Goal: Transaction & Acquisition: Purchase product/service

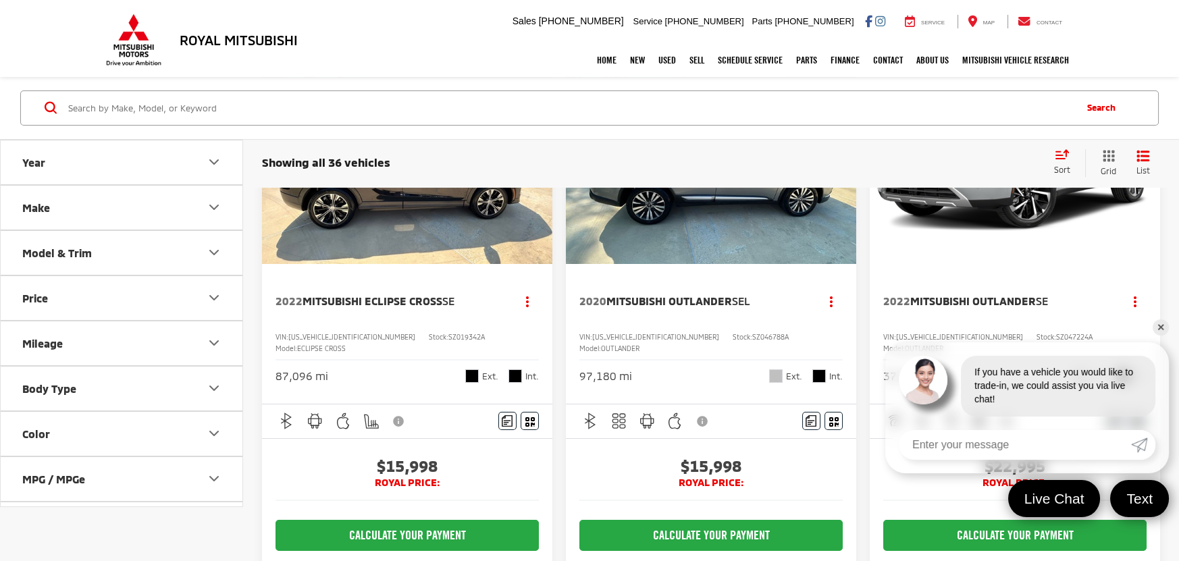
scroll to position [121, 0]
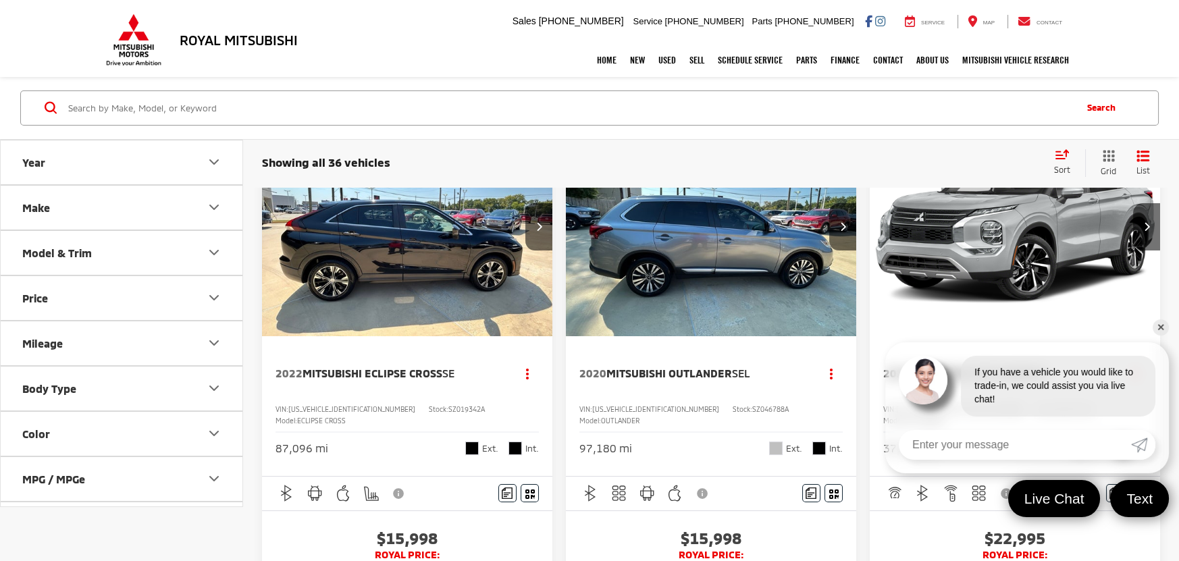
click at [343, 273] on img "2022 Mitsubishi Eclipse Cross SE 0" at bounding box center [407, 227] width 292 height 219
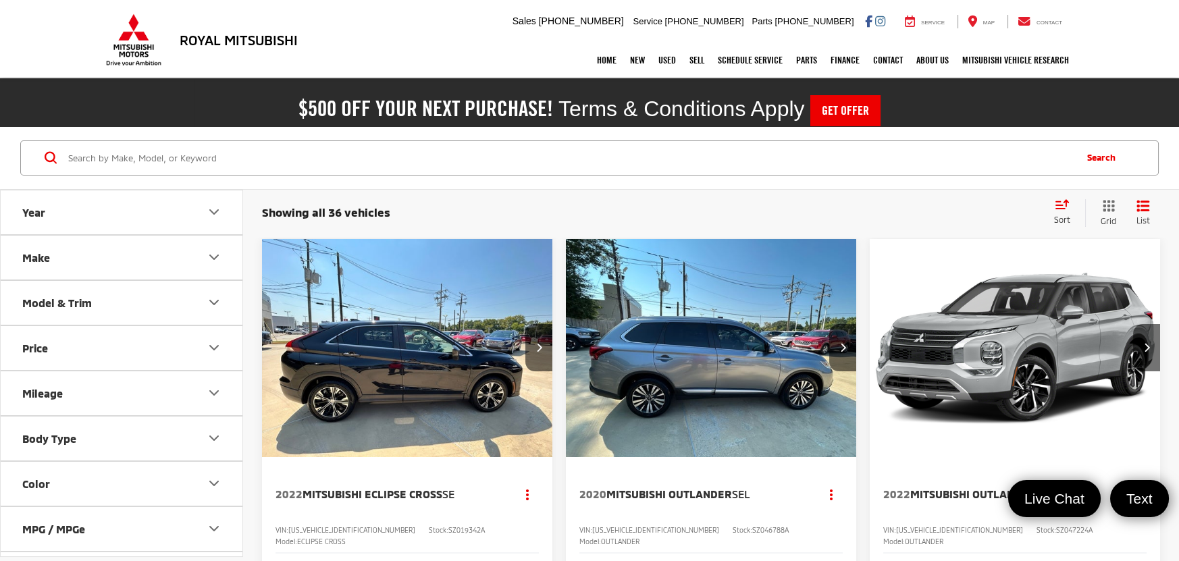
scroll to position [60, 0]
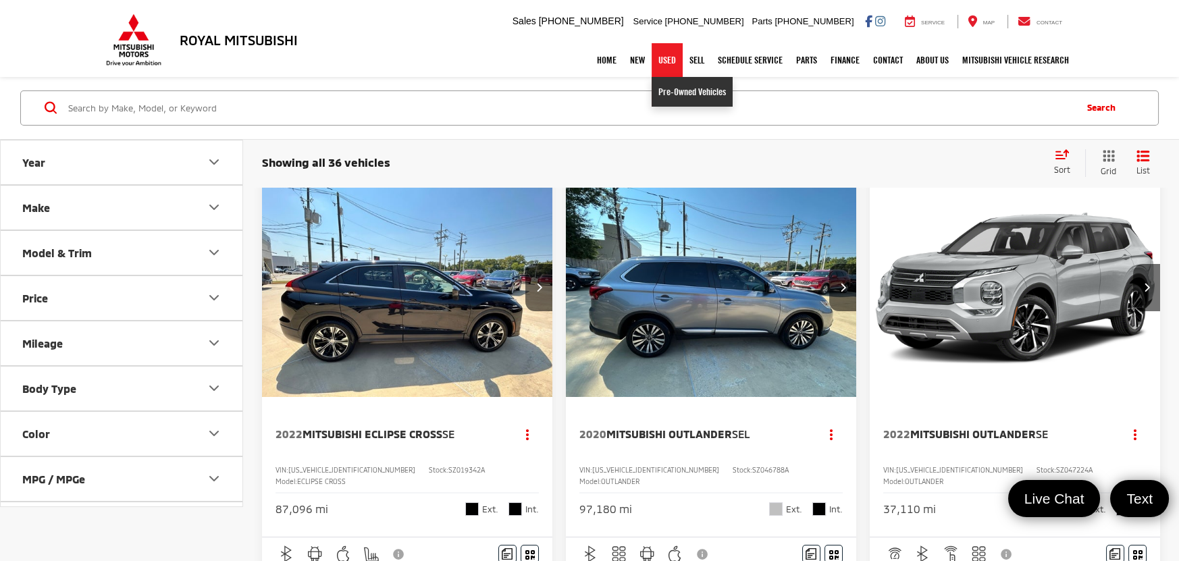
click at [678, 94] on link "Pre-Owned Vehicles" at bounding box center [691, 92] width 81 height 30
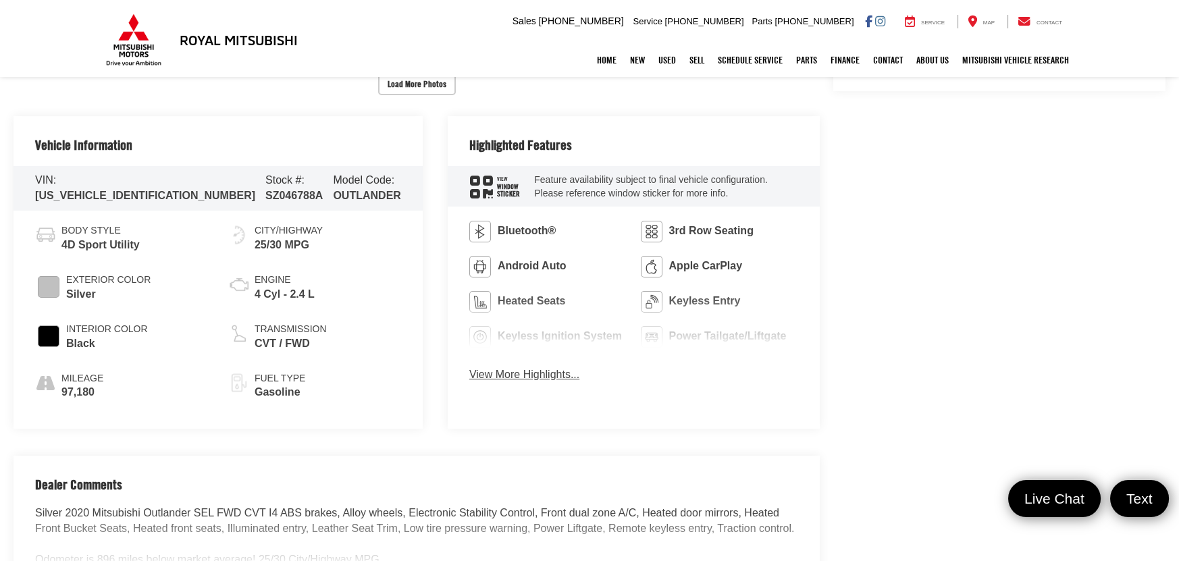
click at [265, 193] on span "SZ046788A" at bounding box center [293, 195] width 57 height 11
copy span "SZ046788A"
drag, startPoint x: 260, startPoint y: 426, endPoint x: 465, endPoint y: 373, distance: 211.9
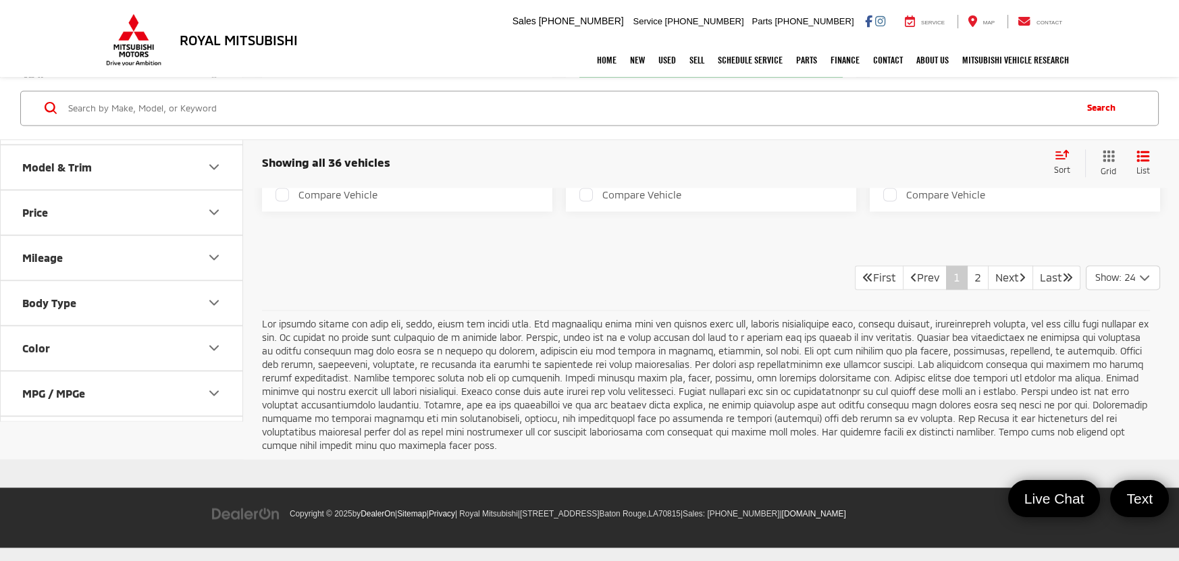
scroll to position [5513, 0]
click at [967, 290] on link "2" at bounding box center [978, 277] width 22 height 24
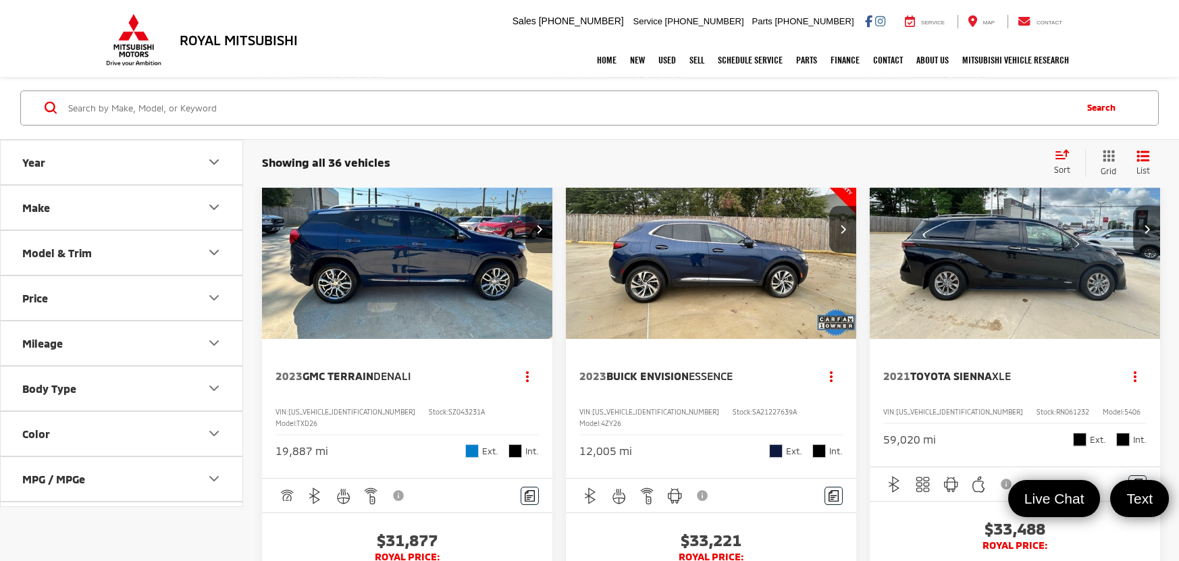
scroll to position [838, 0]
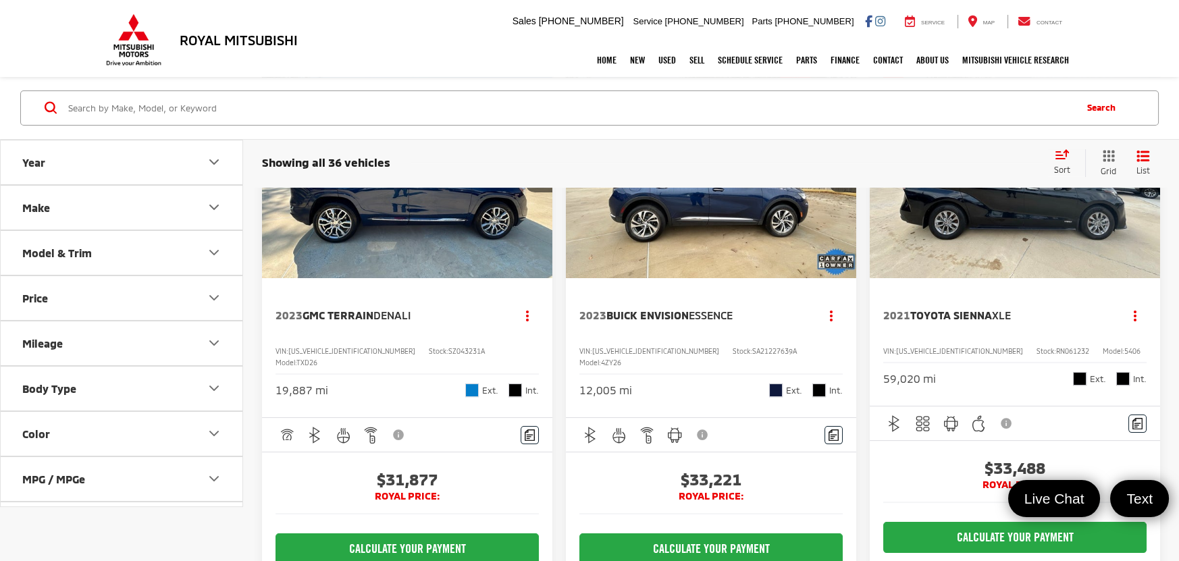
click at [712, 321] on span "Essence" at bounding box center [711, 314] width 44 height 13
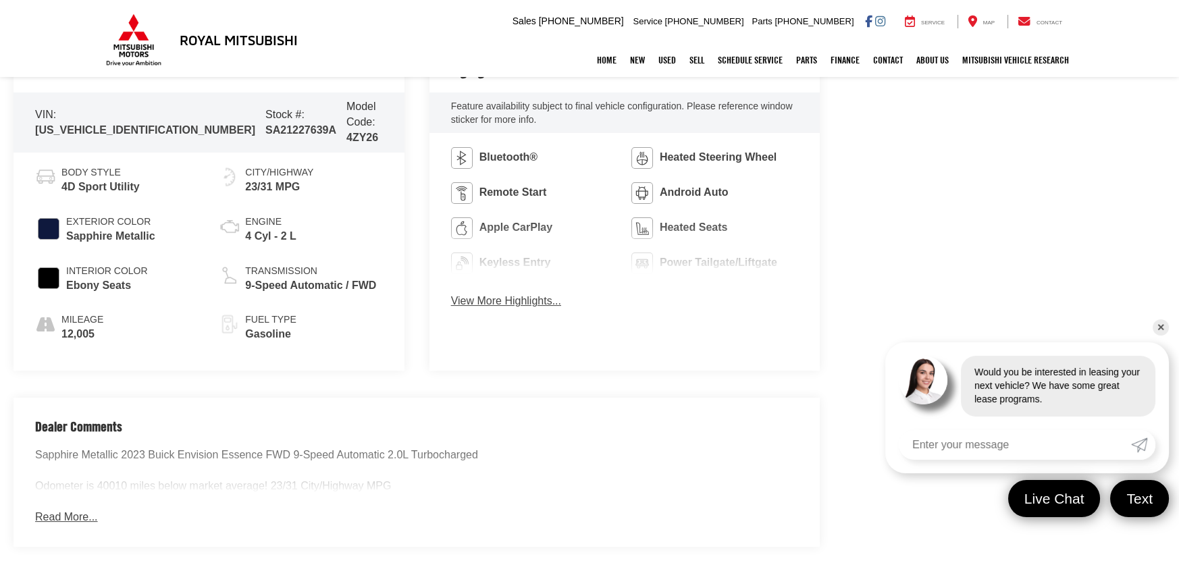
scroll to position [789, 0]
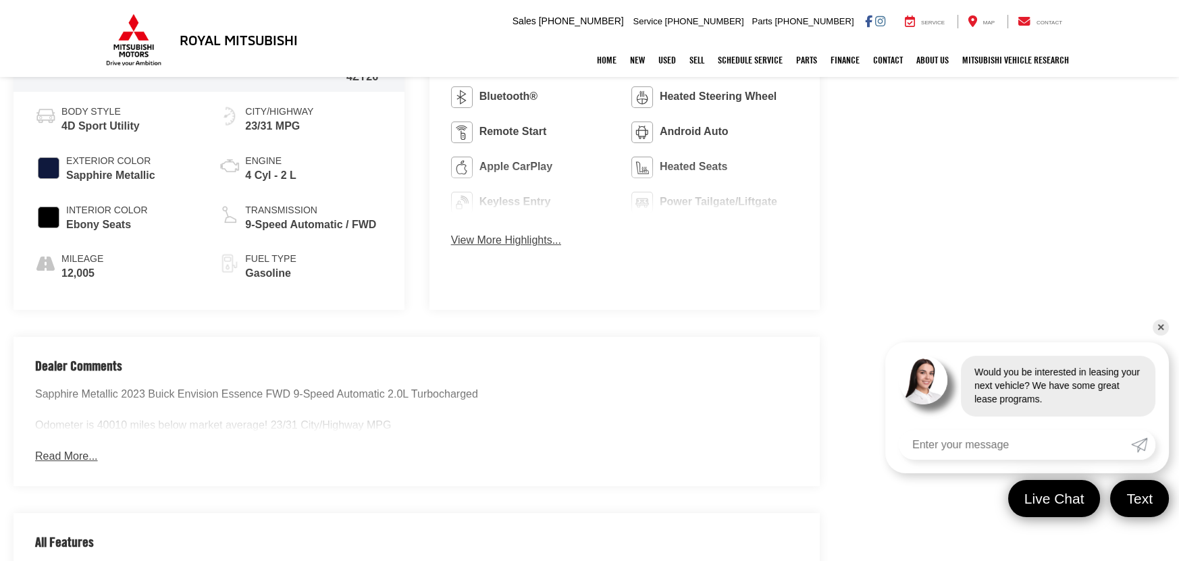
click at [65, 449] on button "Read More..." at bounding box center [66, 457] width 62 height 16
